Goal: Information Seeking & Learning: Learn about a topic

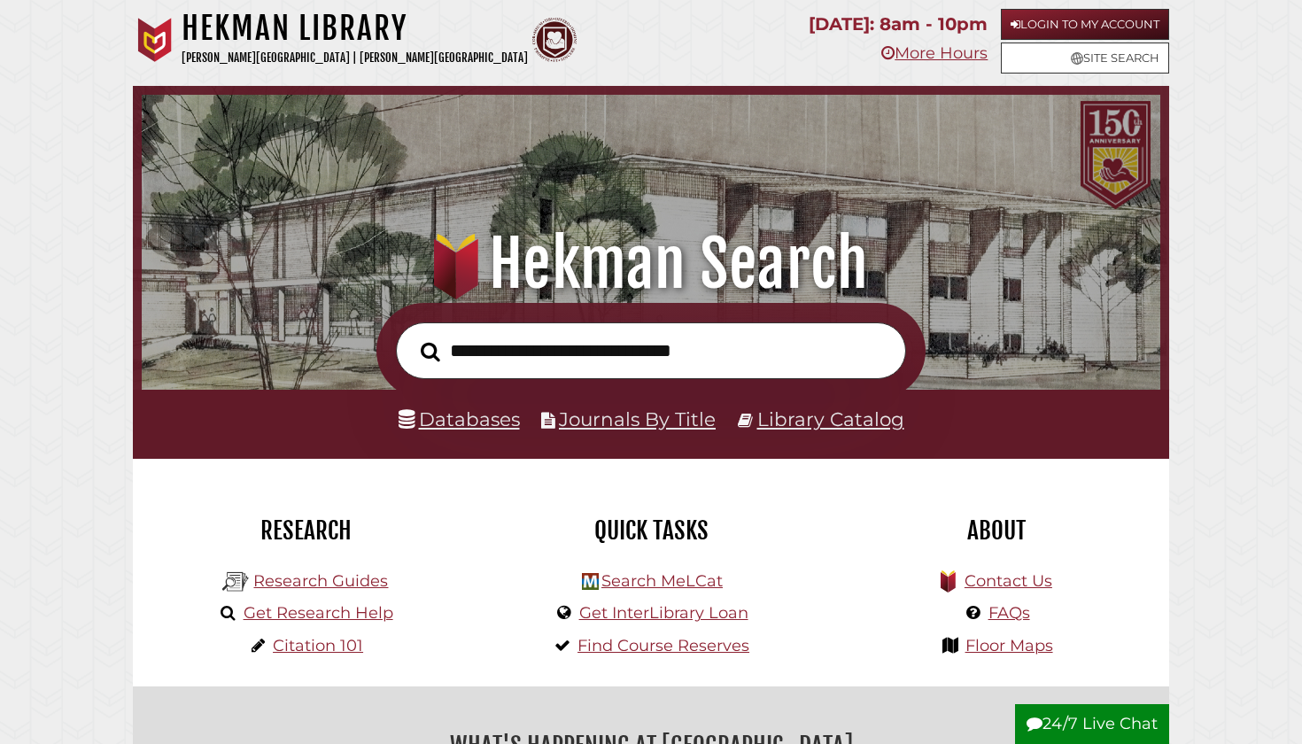
scroll to position [336, 1009]
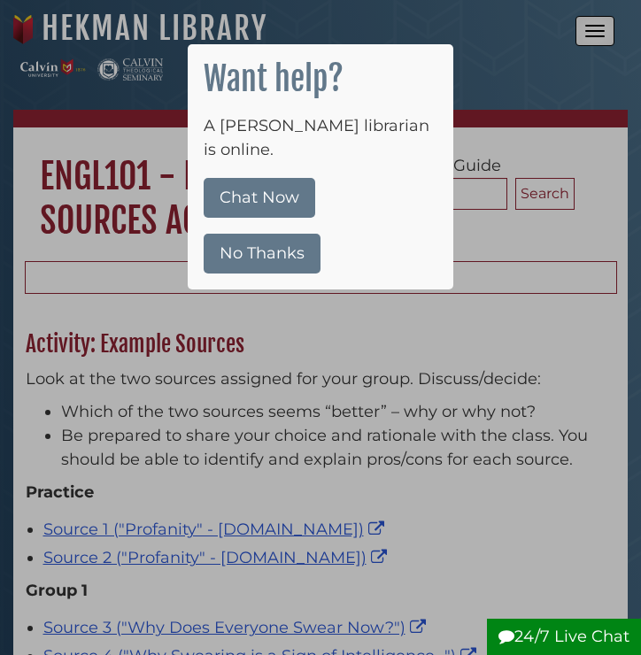
click at [266, 234] on button "No Thanks" at bounding box center [262, 254] width 117 height 40
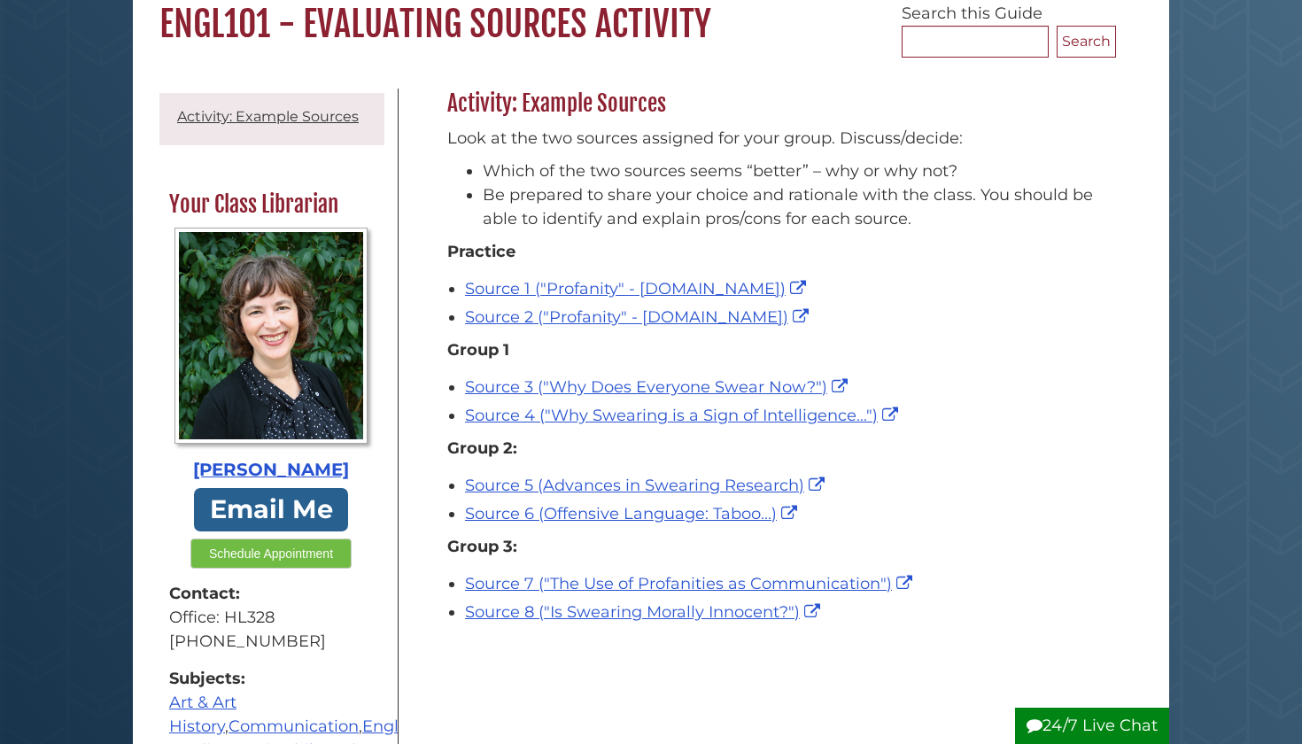
scroll to position [183, 0]
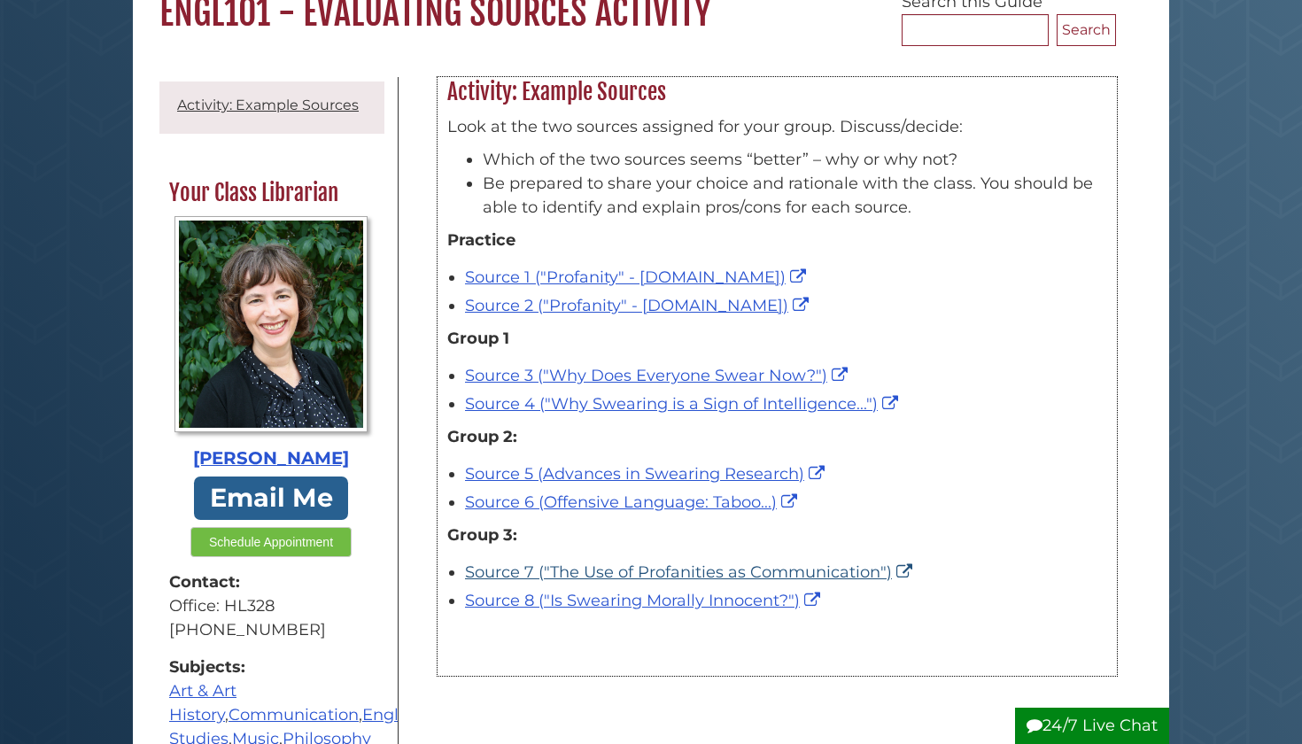
click at [551, 566] on link "Source 7 ("The Use of Profanities as Communication")" at bounding box center [691, 571] width 452 height 19
click at [538, 598] on link "Source 8 ("Is Swearing Morally Innocent?")" at bounding box center [644, 600] width 359 height 19
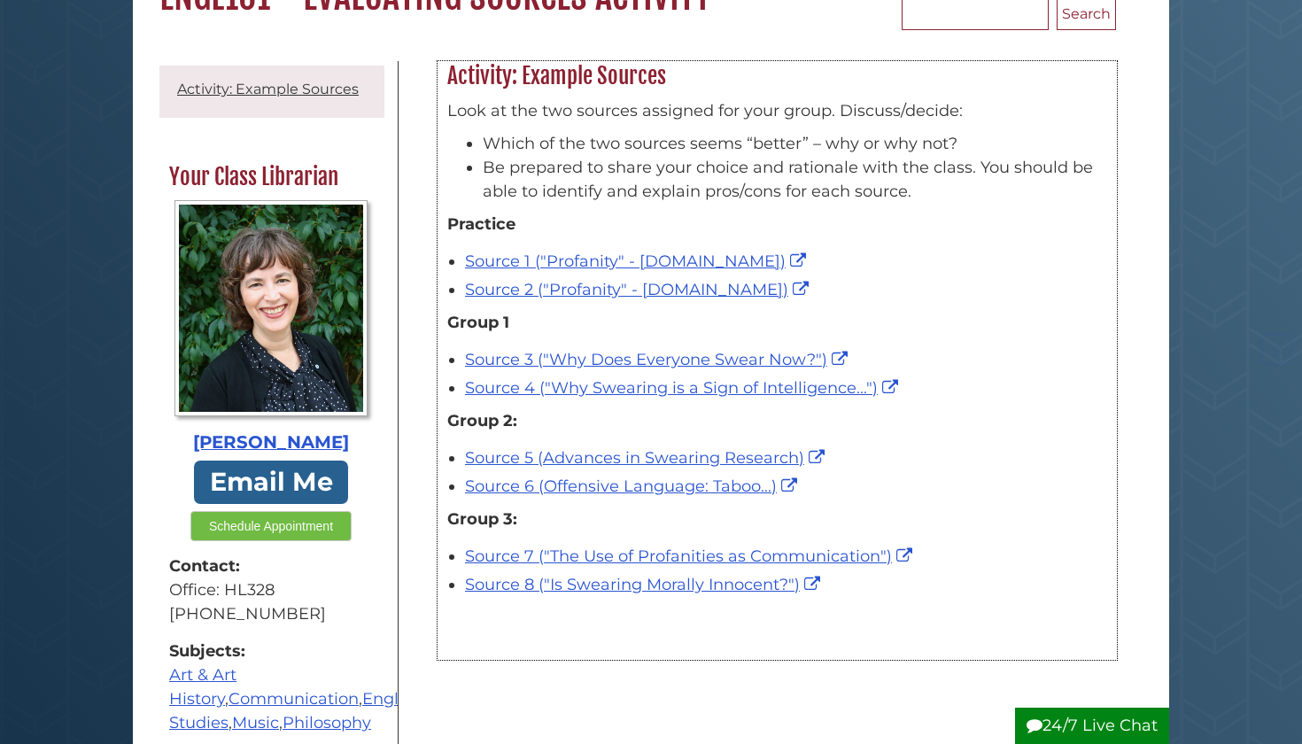
scroll to position [209, 0]
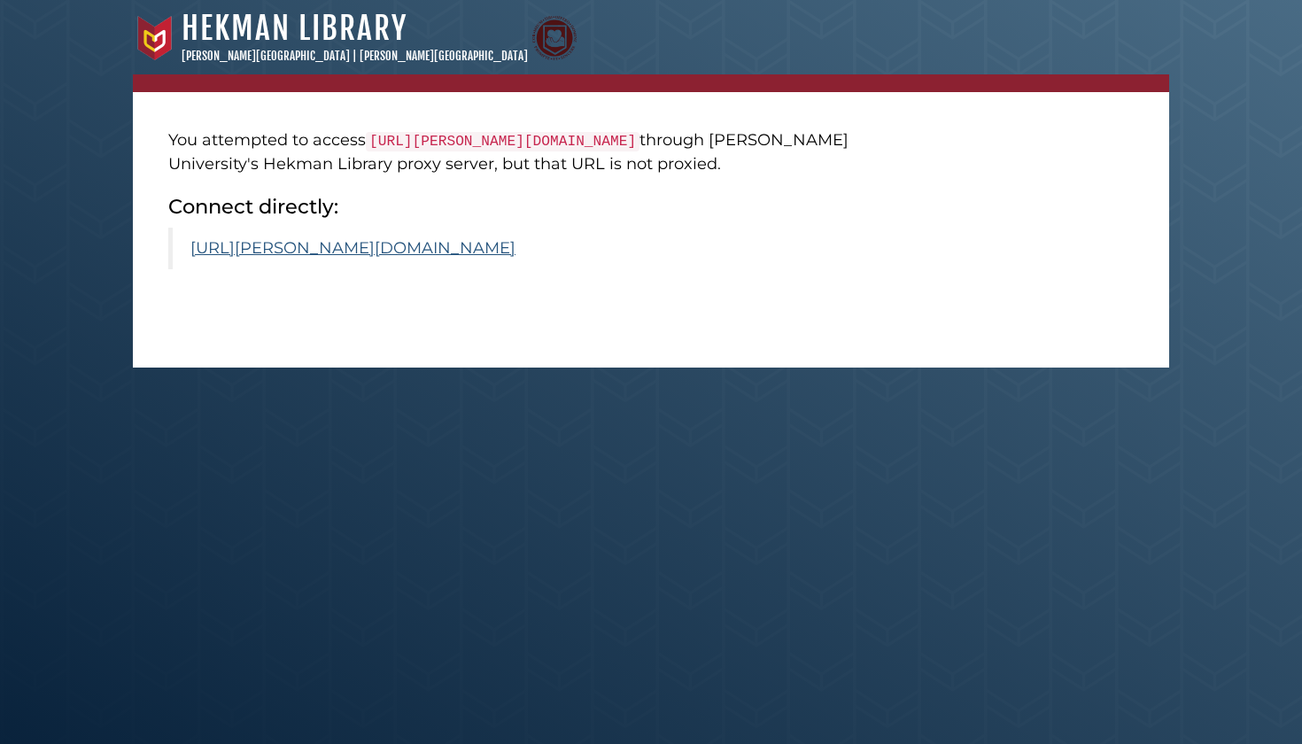
click at [375, 258] on link "https://calvin.primo.exlibrisgroup.com/permalink/01CALVIN_INST/1p09kqq/cdi_cros…" at bounding box center [352, 247] width 325 height 19
click at [407, 258] on link "[URL][PERSON_NAME][DOMAIN_NAME]" at bounding box center [352, 247] width 325 height 19
